Goal: Task Accomplishment & Management: Use online tool/utility

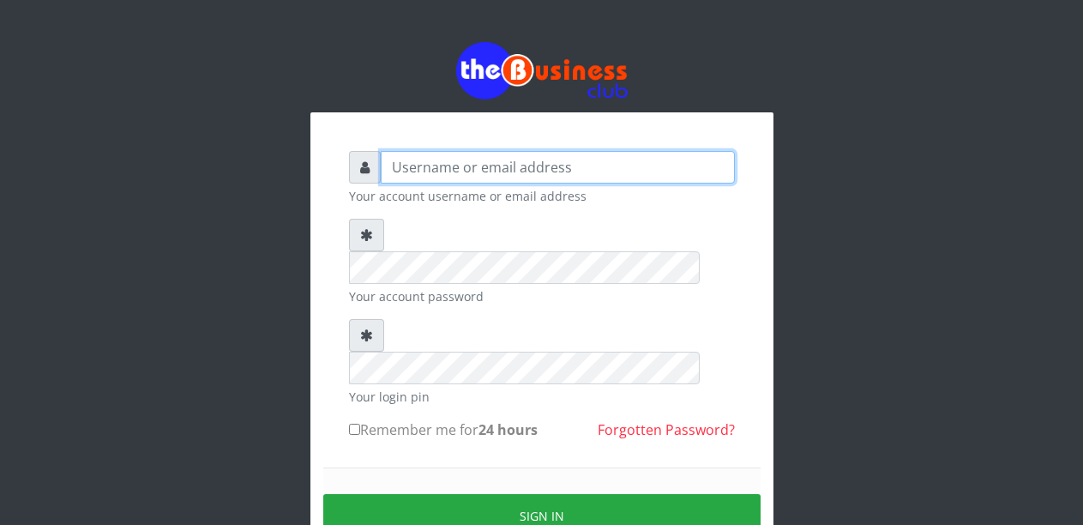
click at [451, 162] on input "text" at bounding box center [558, 167] width 354 height 33
type input "Malamsidi3030"
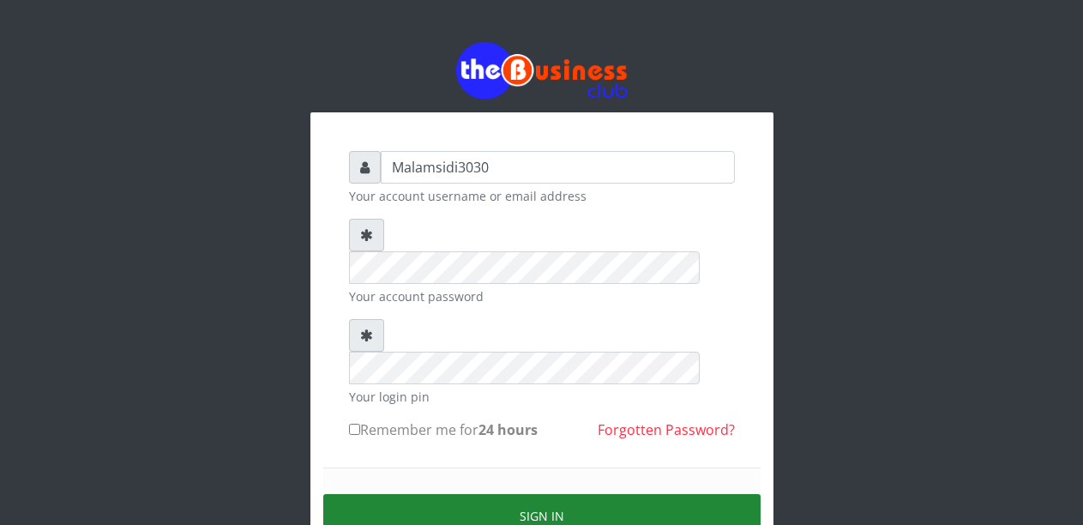
click at [502, 494] on button "Sign in" at bounding box center [541, 516] width 437 height 44
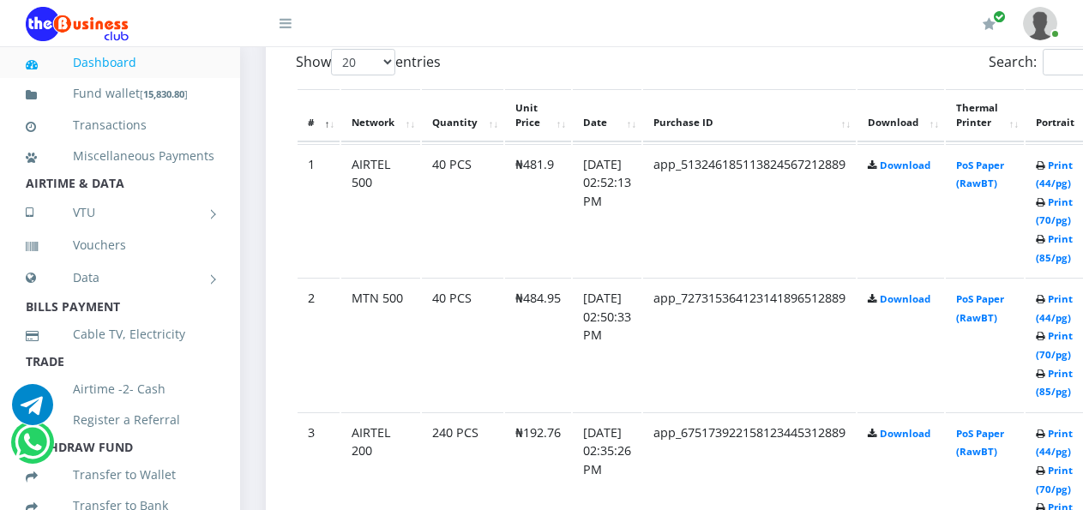
scroll to position [943, 0]
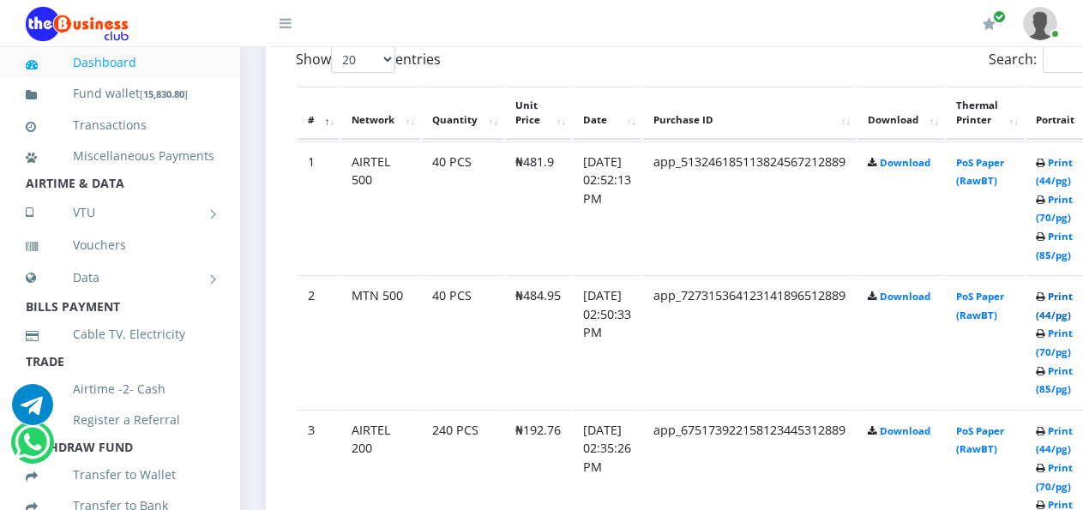
click at [1065, 300] on link "Print (44/pg)" at bounding box center [1054, 306] width 37 height 32
click at [1065, 166] on link "Print (44/pg)" at bounding box center [1054, 171] width 37 height 32
